Goal: Find specific page/section: Find specific page/section

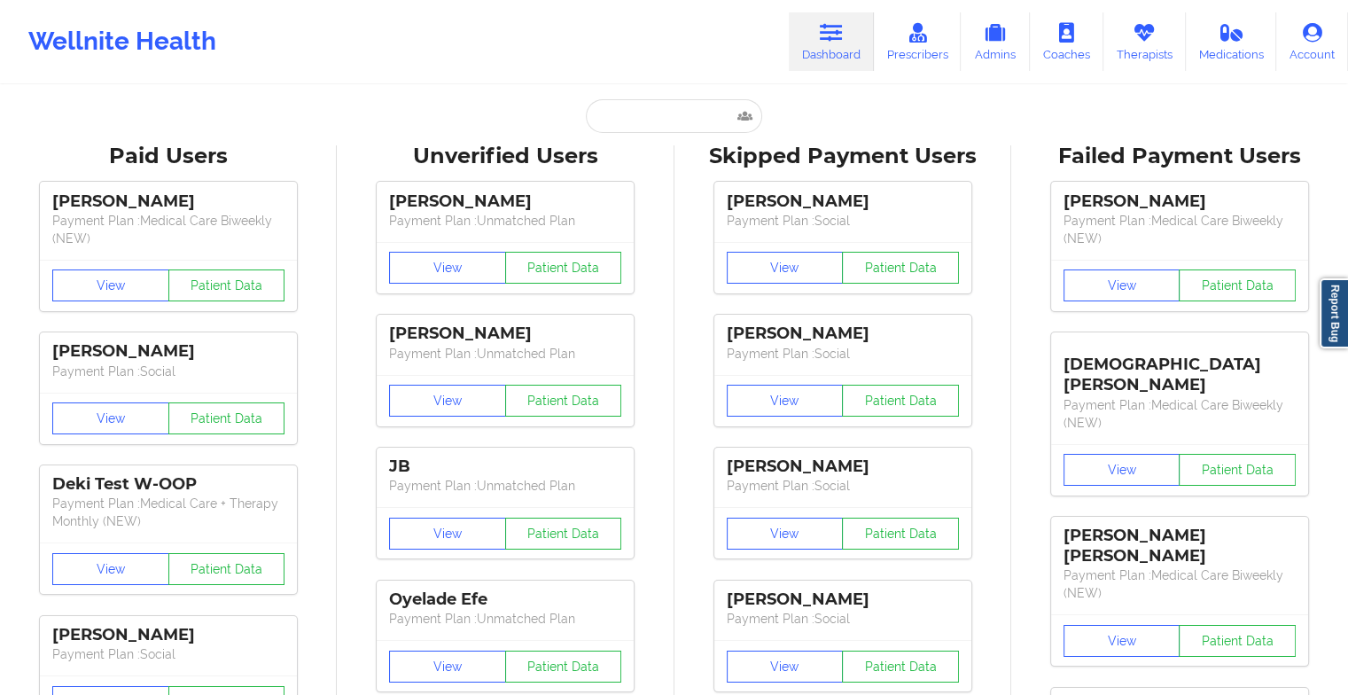
click at [623, 116] on input "text" at bounding box center [674, 116] width 176 height 34
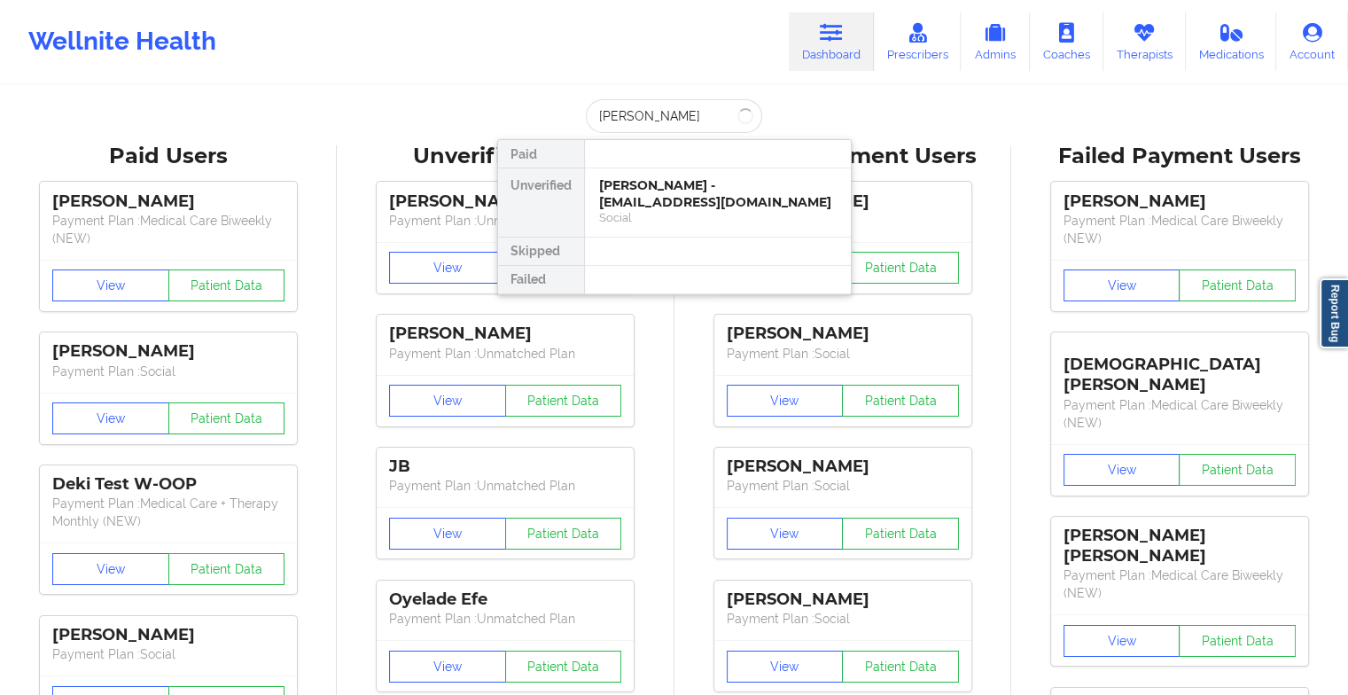
type input "[PERSON_NAME]"
click at [636, 172] on div "[PERSON_NAME] - [PERSON_NAME][EMAIL_ADDRESS][DOMAIN_NAME] Social" at bounding box center [718, 202] width 266 height 68
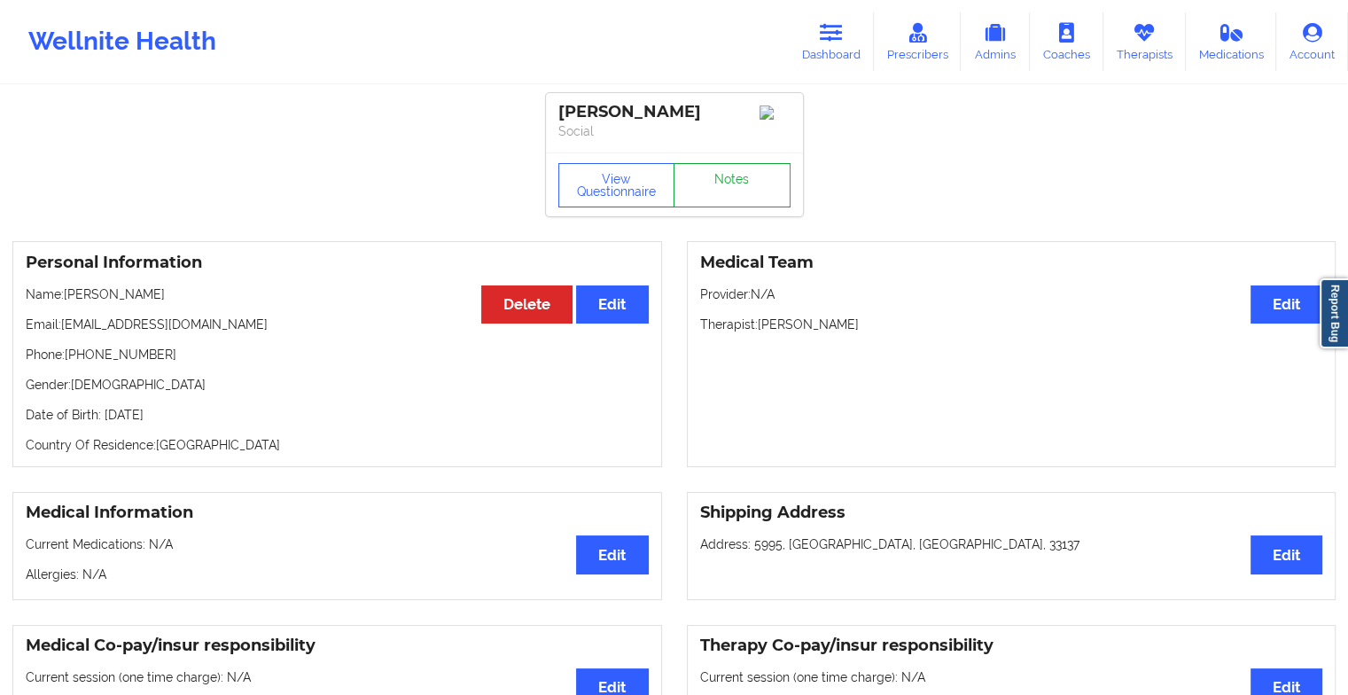
click at [714, 188] on link "Notes" at bounding box center [732, 185] width 117 height 44
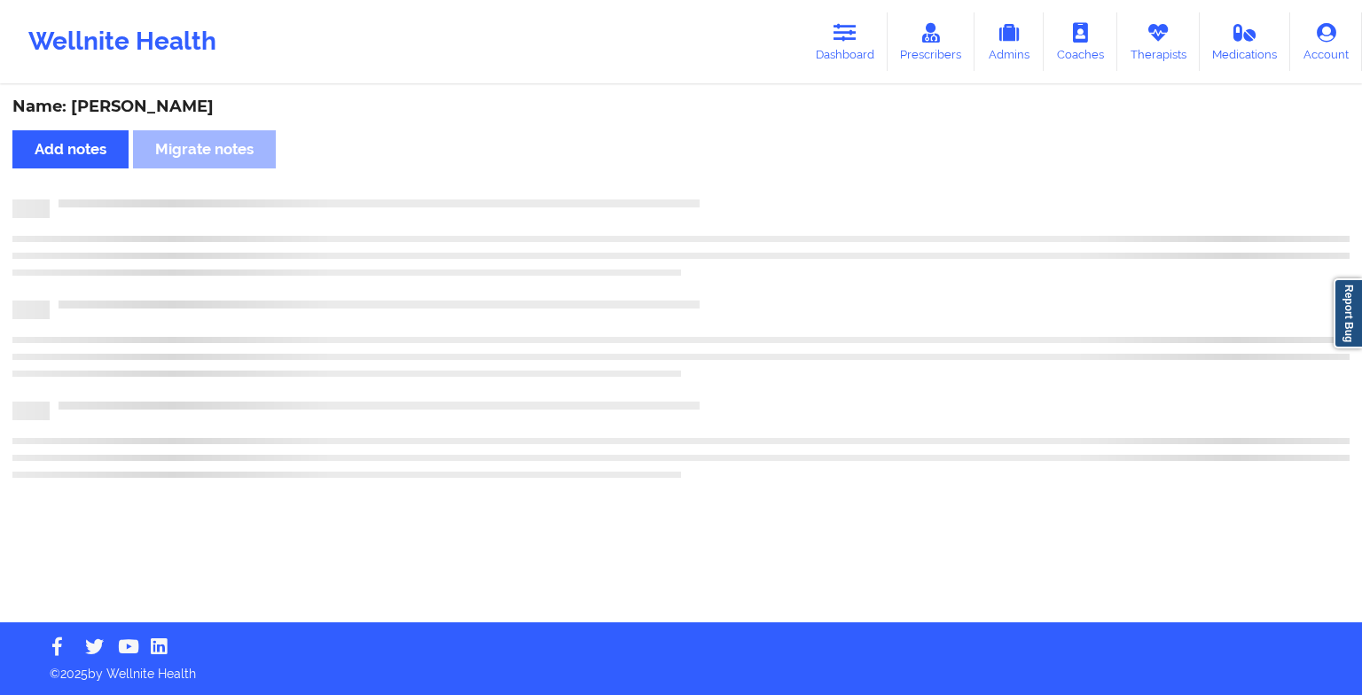
click at [714, 188] on div "Name: [PERSON_NAME] Add notes Migrate notes" at bounding box center [681, 354] width 1362 height 535
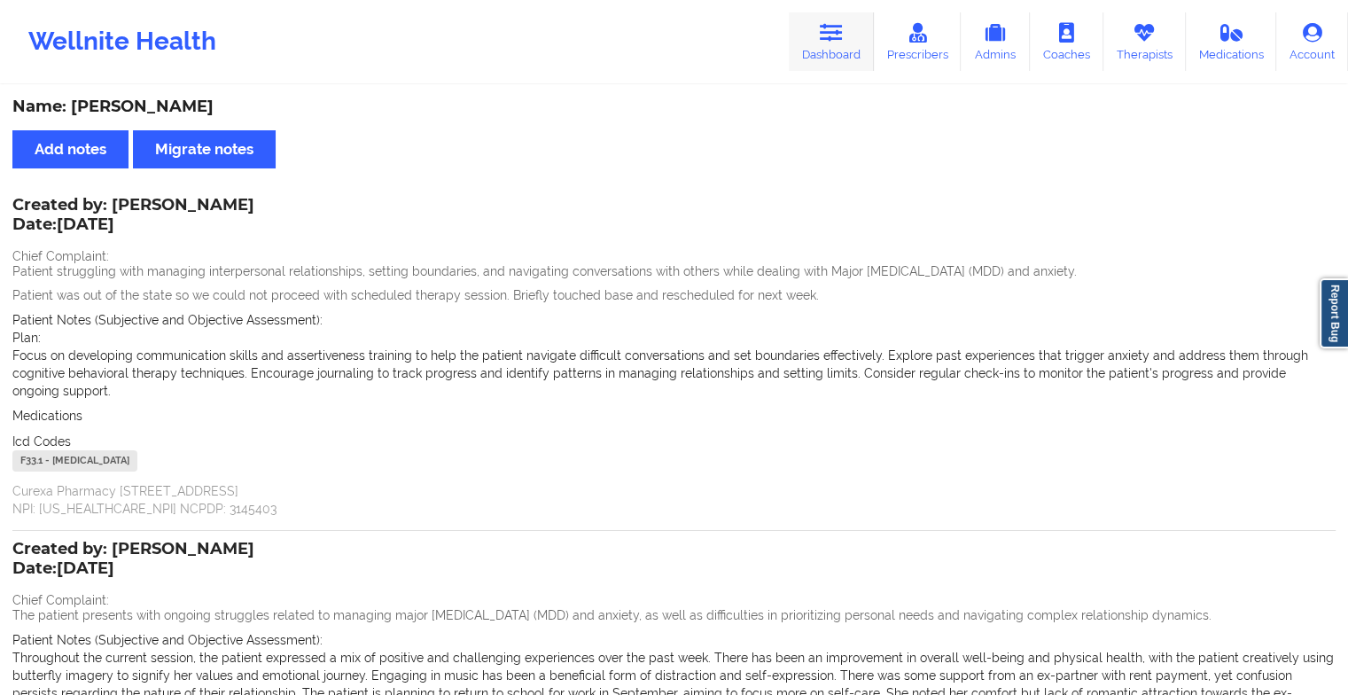
click at [836, 38] on icon at bounding box center [831, 33] width 23 height 20
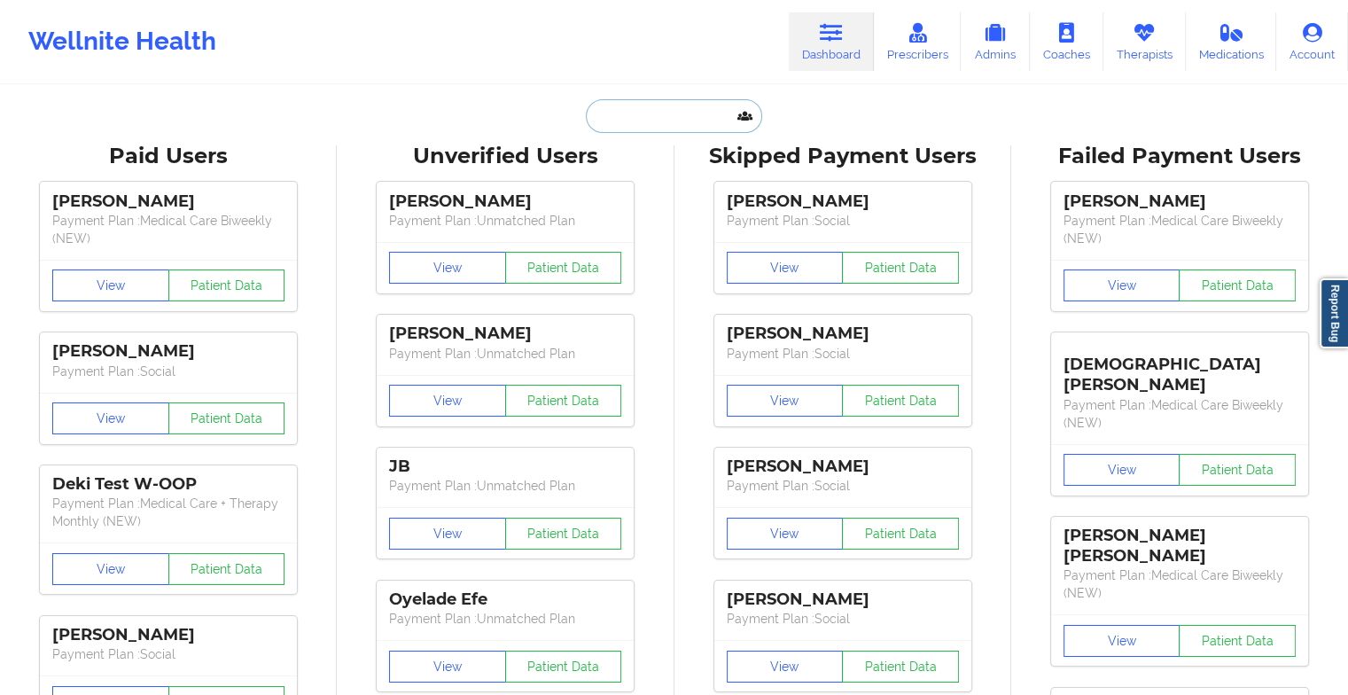
click at [619, 111] on input "text" at bounding box center [674, 116] width 176 height 34
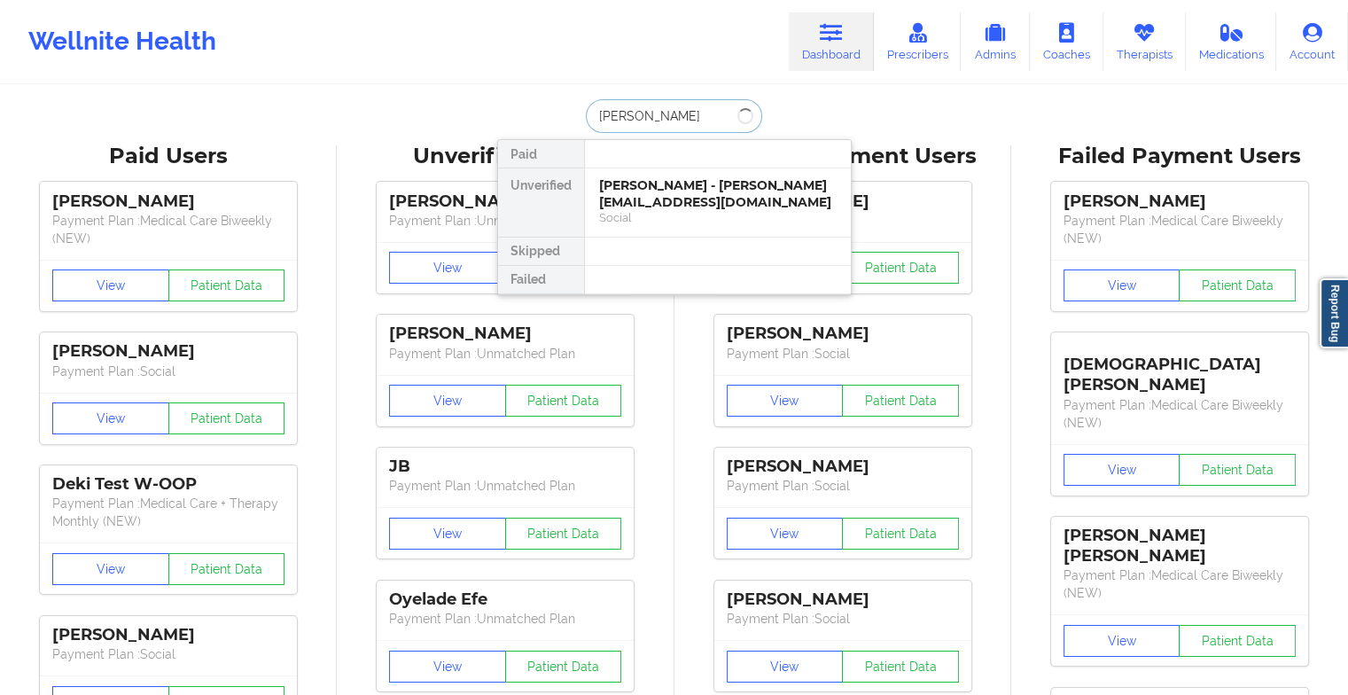
type input "[PERSON_NAME]"
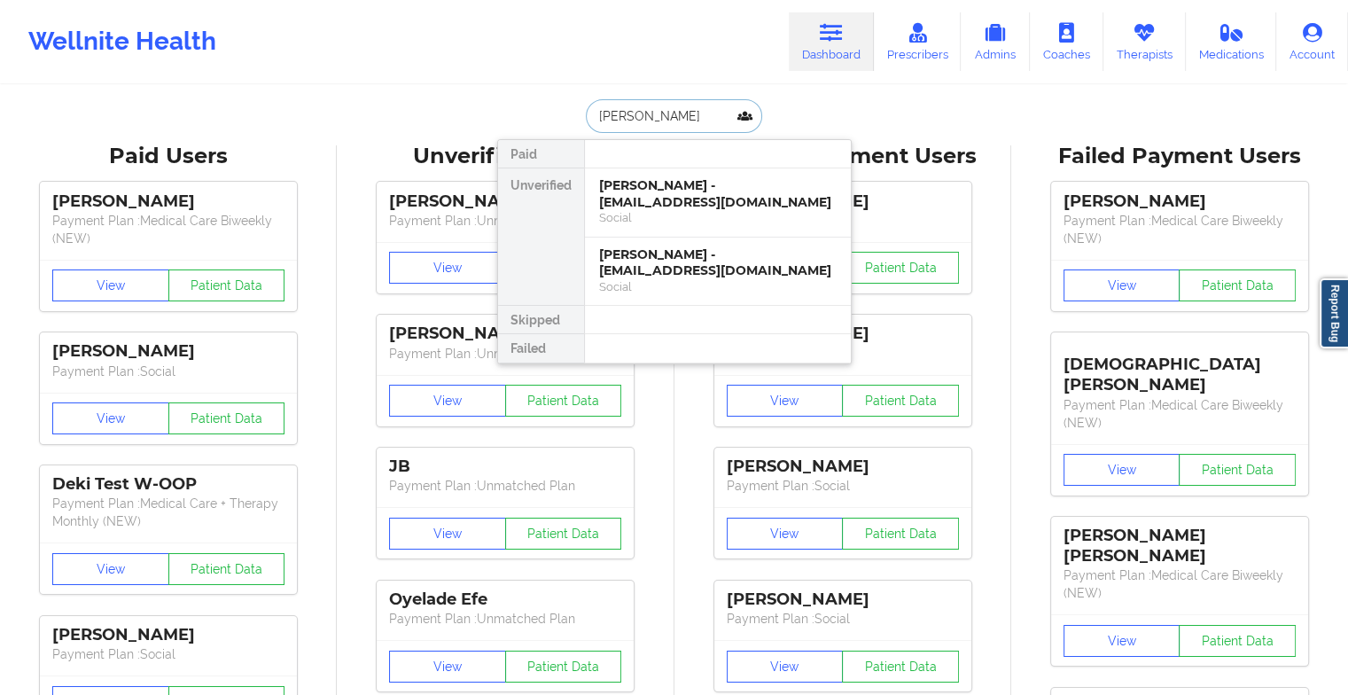
click at [687, 206] on div "[PERSON_NAME] - [EMAIL_ADDRESS][DOMAIN_NAME]" at bounding box center [718, 193] width 238 height 33
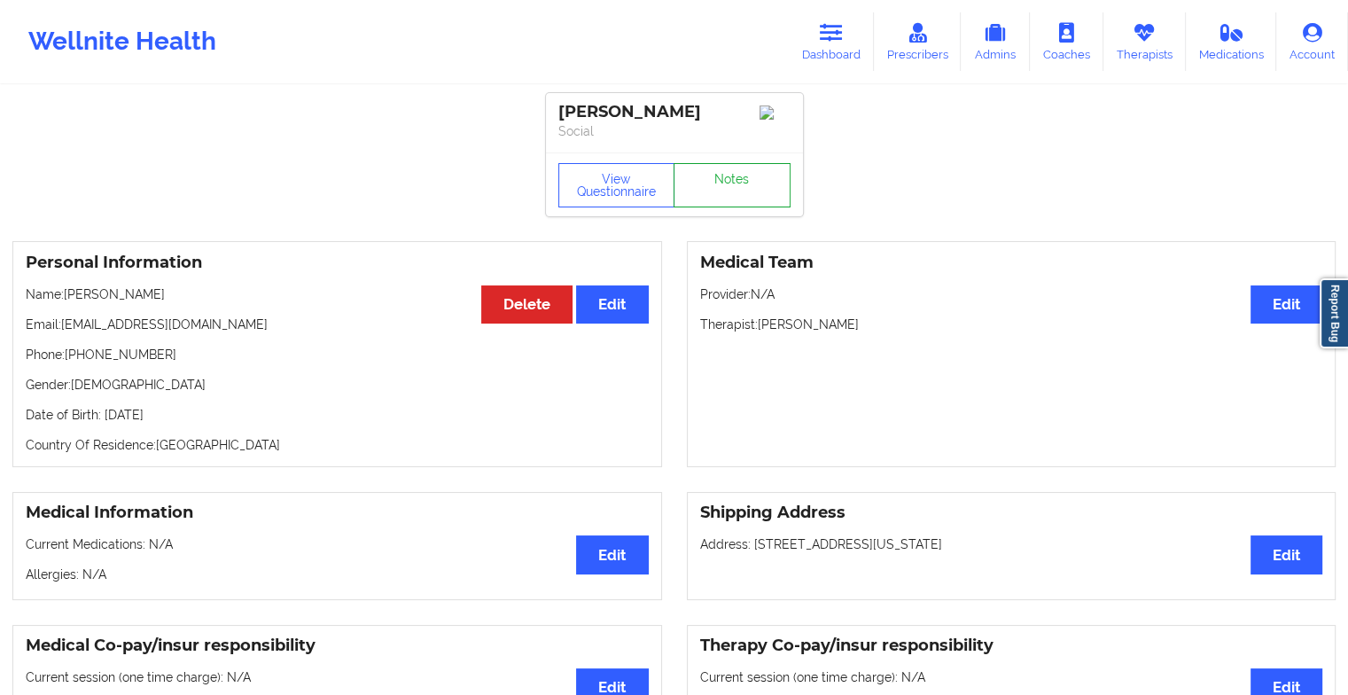
click at [709, 174] on link "Notes" at bounding box center [732, 185] width 117 height 44
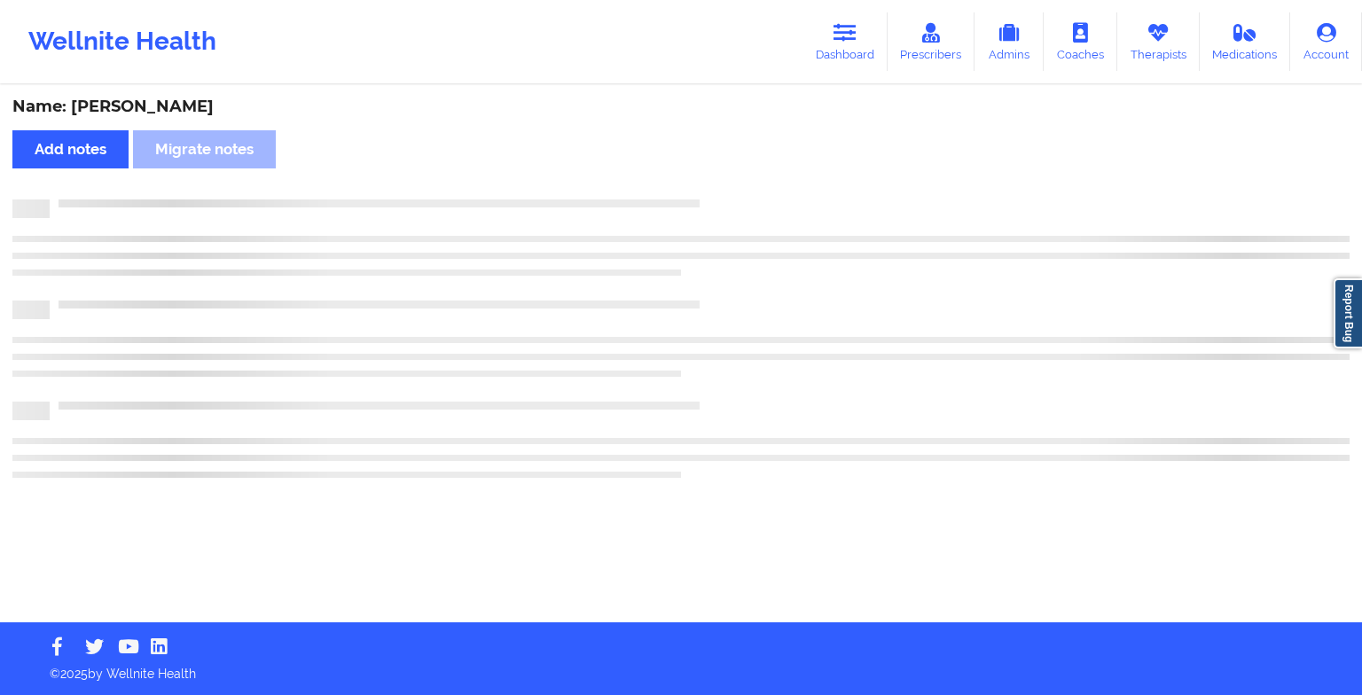
click at [855, 315] on div "Name: [PERSON_NAME] Add notes Migrate notes" at bounding box center [681, 354] width 1362 height 535
